Goal: Transaction & Acquisition: Obtain resource

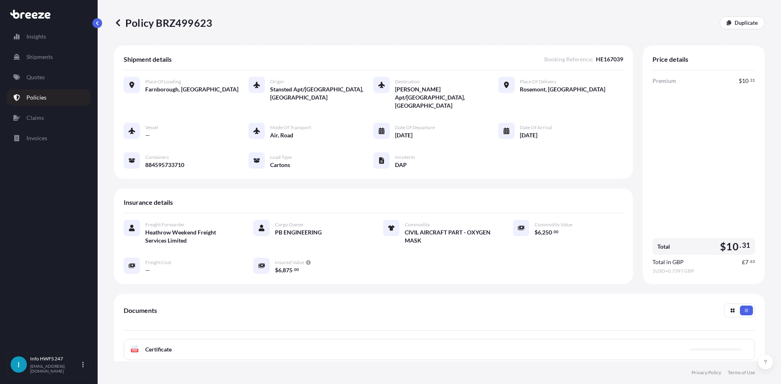
scroll to position [81, 0]
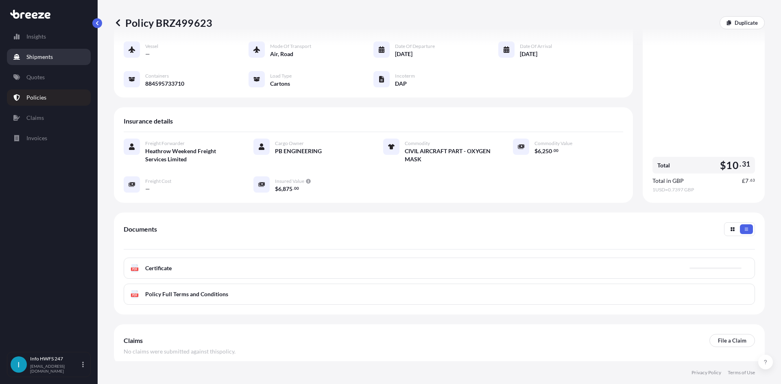
click at [28, 54] on p "Shipments" at bounding box center [39, 57] width 26 height 8
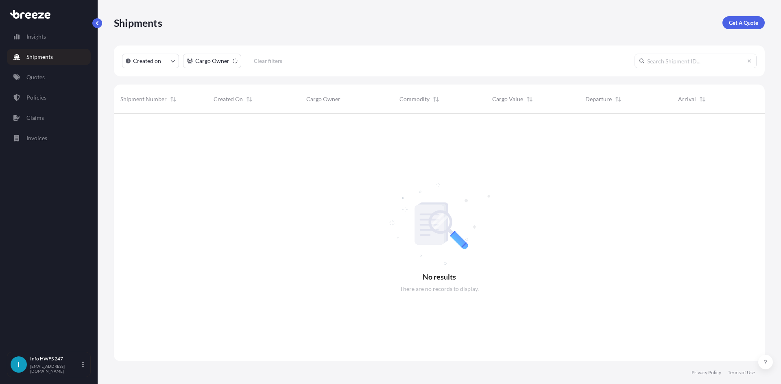
scroll to position [271, 645]
click at [756, 24] on p "Get A Quote" at bounding box center [743, 23] width 29 height 8
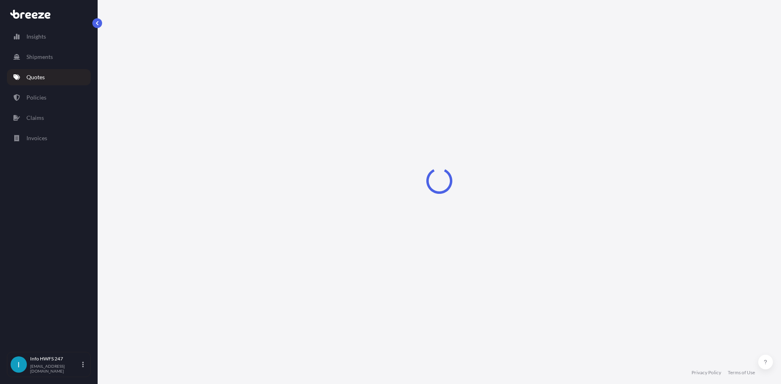
select select "Road"
select select "Air"
select select "1"
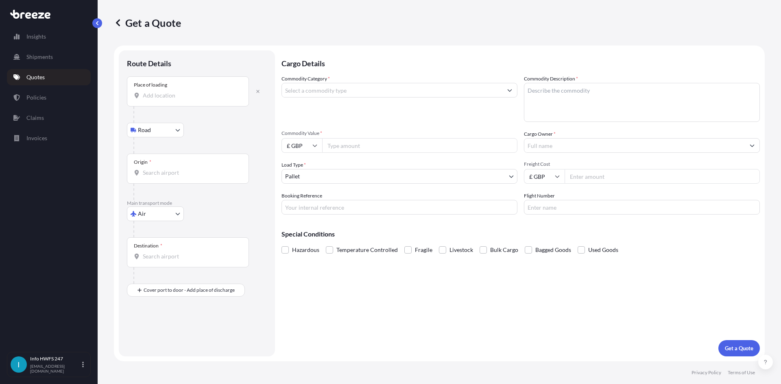
click at [173, 100] on div "Place of loading" at bounding box center [188, 91] width 122 height 30
click at [173, 100] on input "Place of loading" at bounding box center [191, 96] width 96 height 8
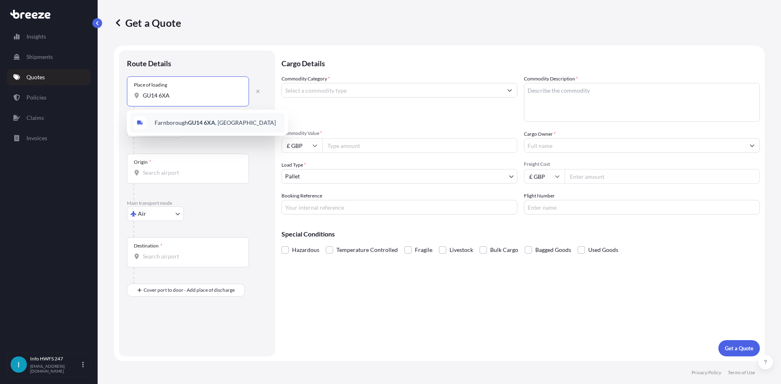
click at [179, 126] on span "Farnborough GU14 6XA , [GEOGRAPHIC_DATA]" at bounding box center [215, 123] width 121 height 8
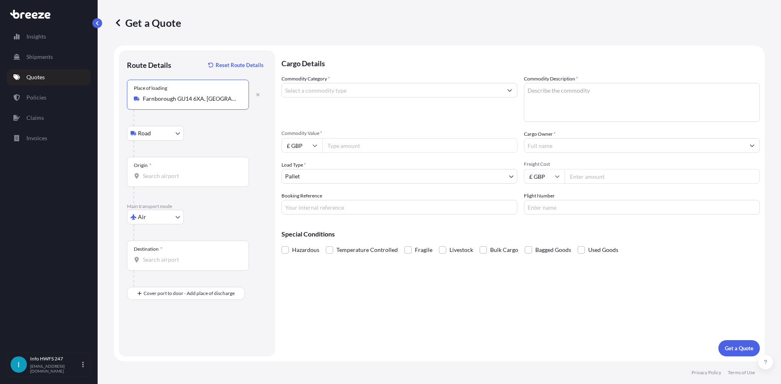
type input "Farnborough GU14 6XA, [GEOGRAPHIC_DATA]"
click at [177, 169] on div "Origin *" at bounding box center [188, 172] width 122 height 30
click at [177, 172] on input "Origin *" at bounding box center [191, 176] width 96 height 8
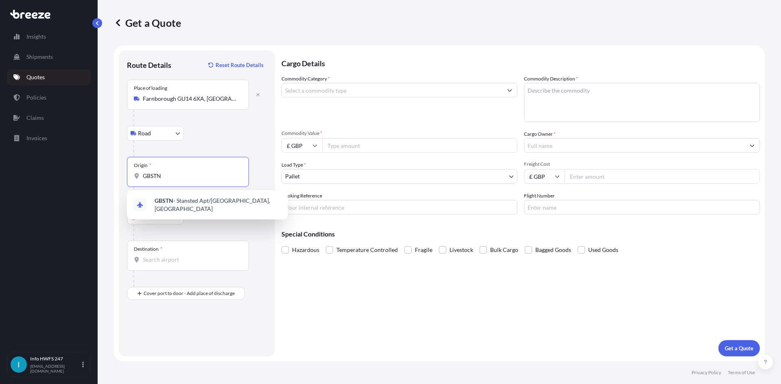
click at [182, 202] on span "GBSTN - Stansted Apt/[GEOGRAPHIC_DATA], [GEOGRAPHIC_DATA]" at bounding box center [218, 205] width 127 height 16
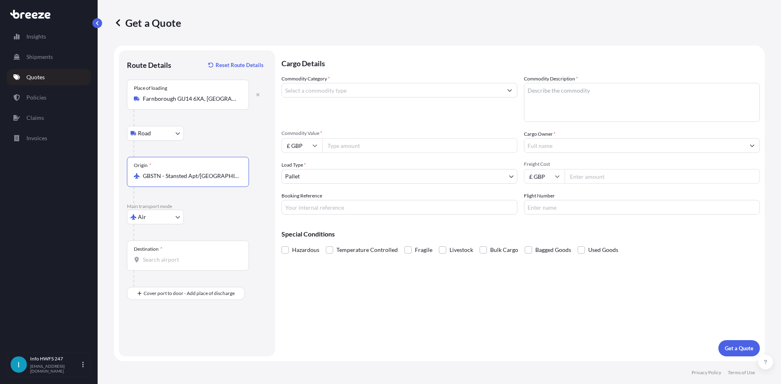
type input "GBSTN - Stansted Apt/[GEOGRAPHIC_DATA], [GEOGRAPHIC_DATA]"
click at [186, 254] on div "Destination *" at bounding box center [188, 256] width 122 height 30
click at [186, 256] on input "Destination *" at bounding box center [191, 260] width 96 height 8
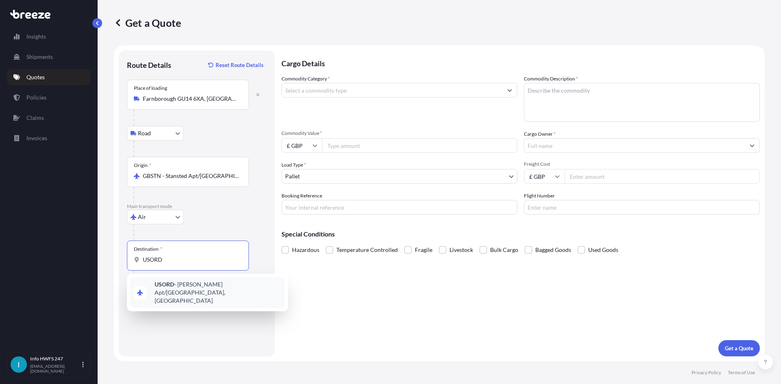
click at [201, 290] on span "USORD - [PERSON_NAME] Apt/[GEOGRAPHIC_DATA], [GEOGRAPHIC_DATA]" at bounding box center [218, 293] width 127 height 24
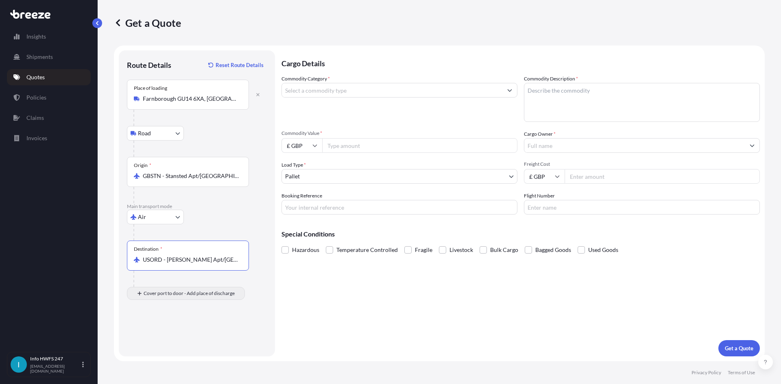
type input "USORD - [PERSON_NAME] Apt/[GEOGRAPHIC_DATA], [GEOGRAPHIC_DATA]"
click at [176, 338] on input "Place of Discharge" at bounding box center [191, 337] width 96 height 8
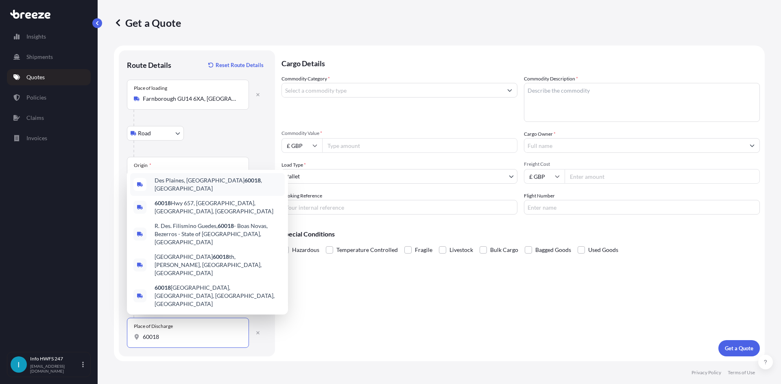
click at [180, 193] on span "Des Plaines, IL 60018 , [GEOGRAPHIC_DATA]" at bounding box center [218, 185] width 127 height 16
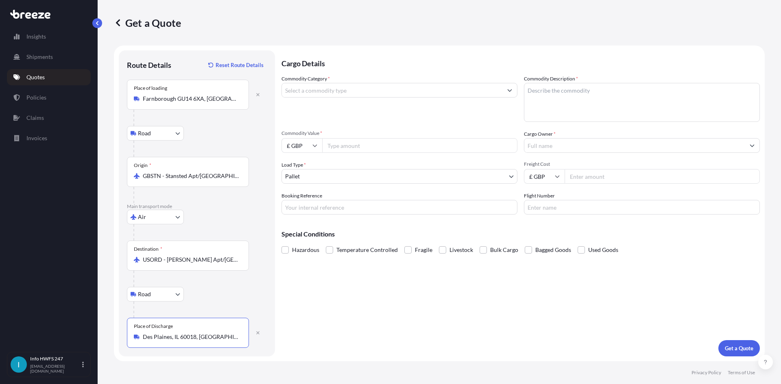
type input "Des Plaines, IL 60018, [GEOGRAPHIC_DATA]"
click at [352, 97] on div at bounding box center [400, 90] width 236 height 15
click at [352, 91] on input "Commodity Category *" at bounding box center [392, 90] width 220 height 15
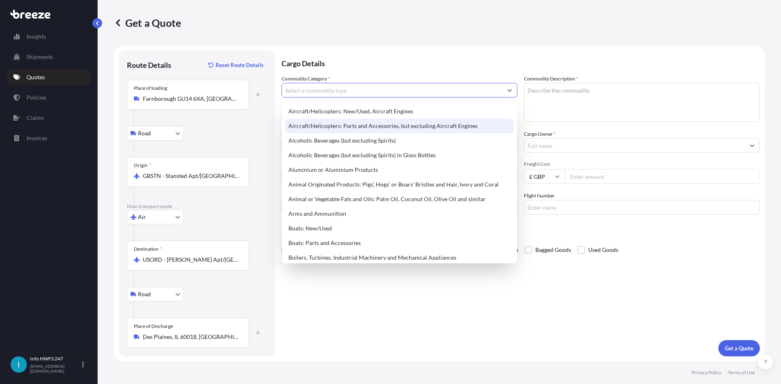
click at [359, 124] on div "Aircraft/Helicopters: Parts and Accessories, but excluding Aircraft Engines" at bounding box center [399, 126] width 229 height 15
type input "Aircraft/Helicopters: Parts and Accessories, but excluding Aircraft Engines"
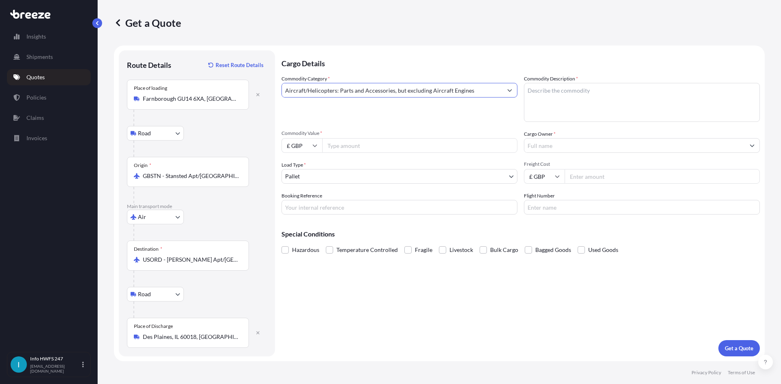
click at [585, 101] on textarea "Commodity Description *" at bounding box center [642, 102] width 236 height 39
type textarea "CIVIL AIRCRAFT PART - COMBI OVEN"
click at [306, 146] on input "£ GBP" at bounding box center [302, 145] width 41 height 15
click at [311, 199] on div "$ USD" at bounding box center [302, 201] width 34 height 15
type input "$ USD"
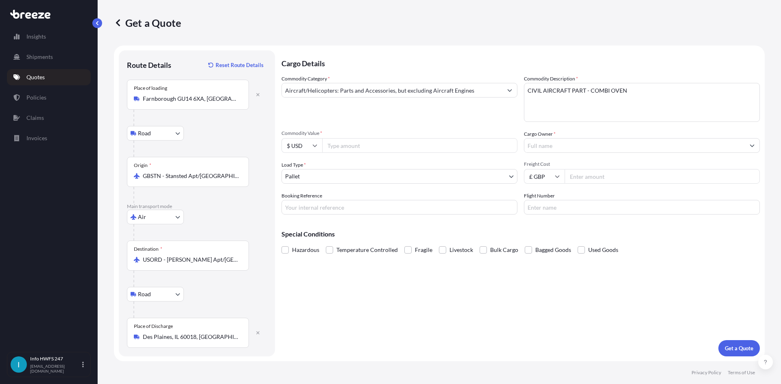
click at [345, 153] on div "Commodity Category * Aircraft/Helicopters: Parts and Accessories, but excluding…" at bounding box center [521, 145] width 478 height 140
click at [345, 147] on input "Commodity Value *" at bounding box center [419, 145] width 195 height 15
type input "20196"
click at [571, 144] on input "Cargo Owner *" at bounding box center [634, 145] width 220 height 15
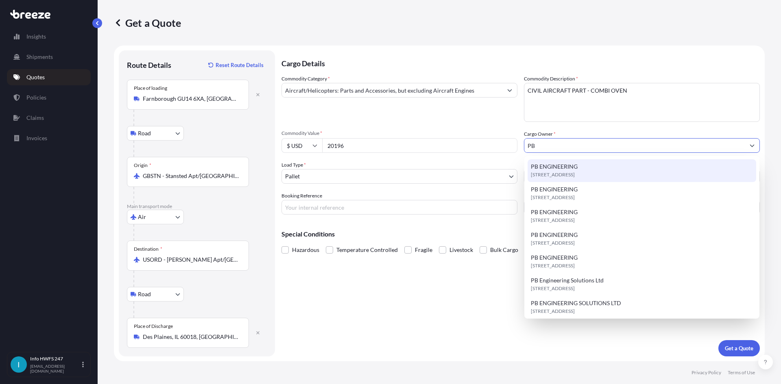
click at [584, 170] on div "[STREET_ADDRESS]" at bounding box center [642, 170] width 229 height 23
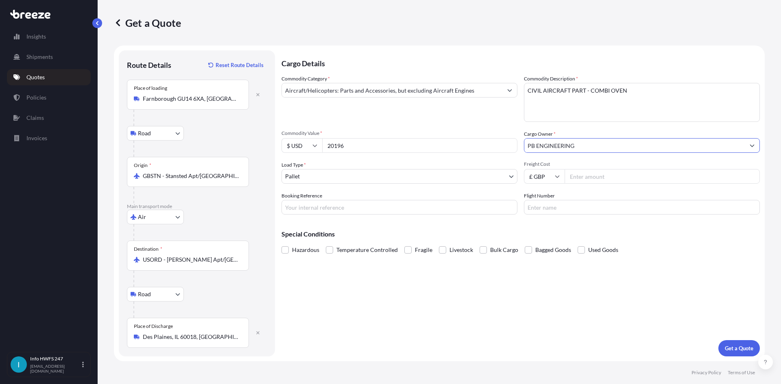
type input "PB ENGINEERING"
click at [440, 182] on body "15 options available. 3 options available. 0 options available. 7 options avail…" at bounding box center [390, 192] width 781 height 384
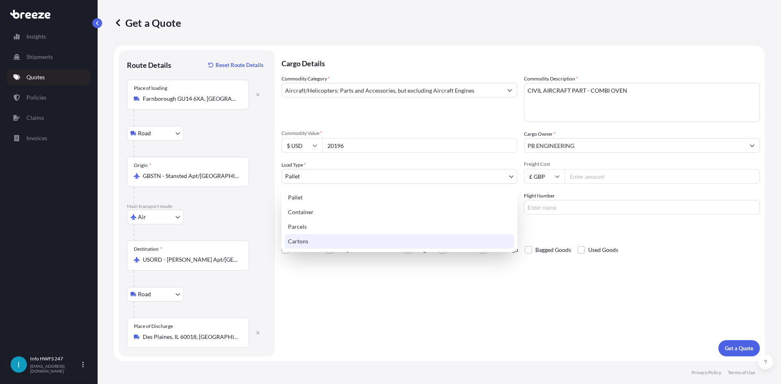
click at [373, 244] on div "Cartons" at bounding box center [399, 241] width 229 height 15
select select "4"
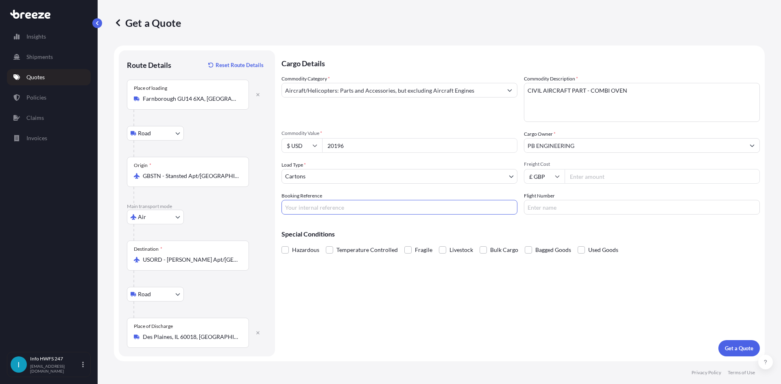
click at [330, 203] on input "Booking Reference" at bounding box center [400, 207] width 236 height 15
type input "HE167019"
click at [748, 347] on p "Get a Quote" at bounding box center [739, 349] width 28 height 8
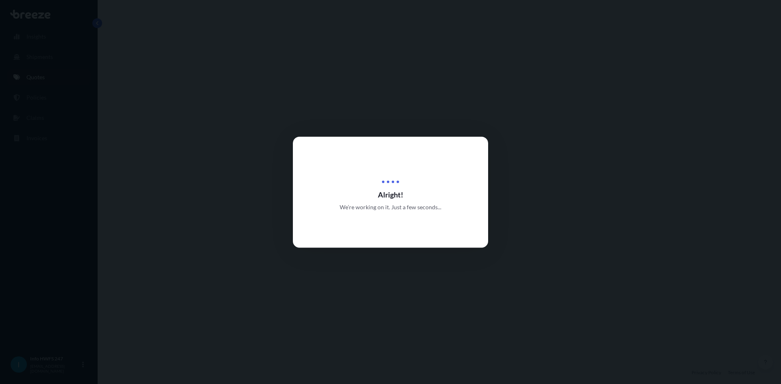
select select "Road"
select select "Air"
select select "Road"
select select "4"
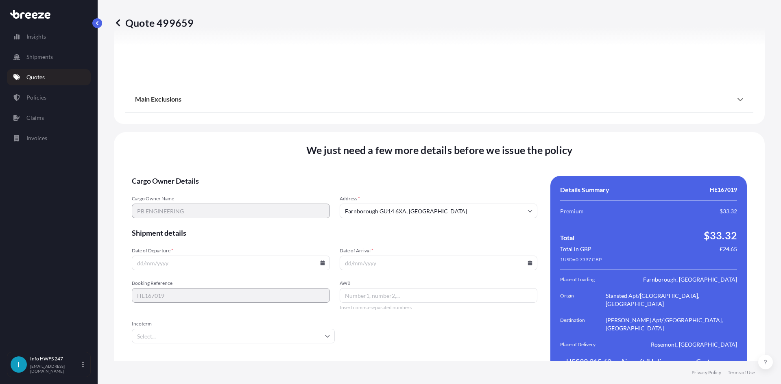
scroll to position [1061, 0]
click at [234, 255] on input "Date of Departure *" at bounding box center [231, 262] width 198 height 15
click at [320, 260] on icon at bounding box center [322, 262] width 4 height 5
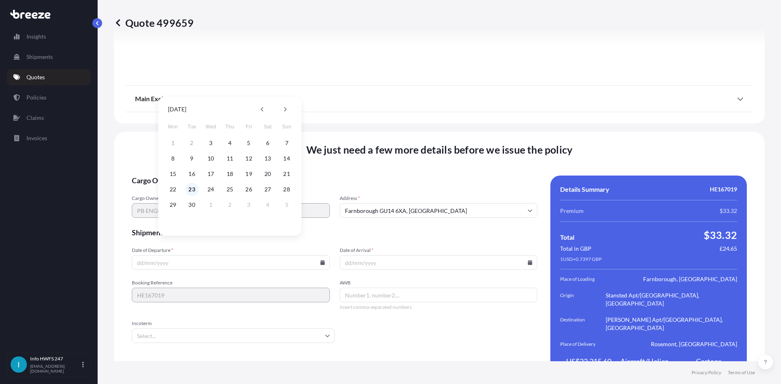
click at [194, 186] on button "23" at bounding box center [192, 189] width 13 height 13
type input "[DATE]"
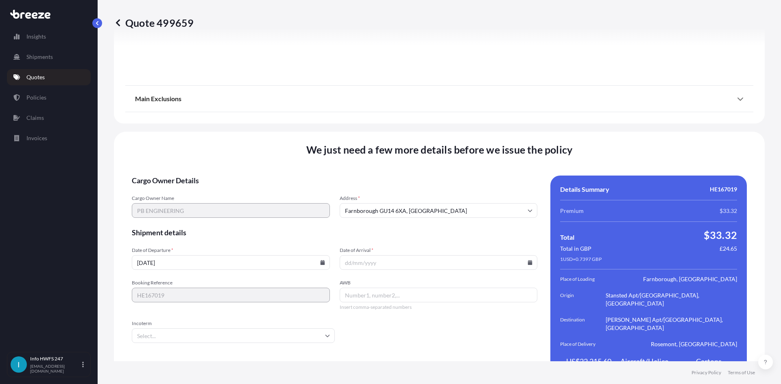
click at [525, 255] on input "Date of Arrival *" at bounding box center [439, 262] width 198 height 15
click at [528, 260] on icon at bounding box center [530, 262] width 4 height 5
click at [400, 205] on button "30" at bounding box center [397, 205] width 13 height 13
type input "[DATE]"
click at [384, 288] on input "AWB" at bounding box center [439, 295] width 198 height 15
